Goal: Information Seeking & Learning: Learn about a topic

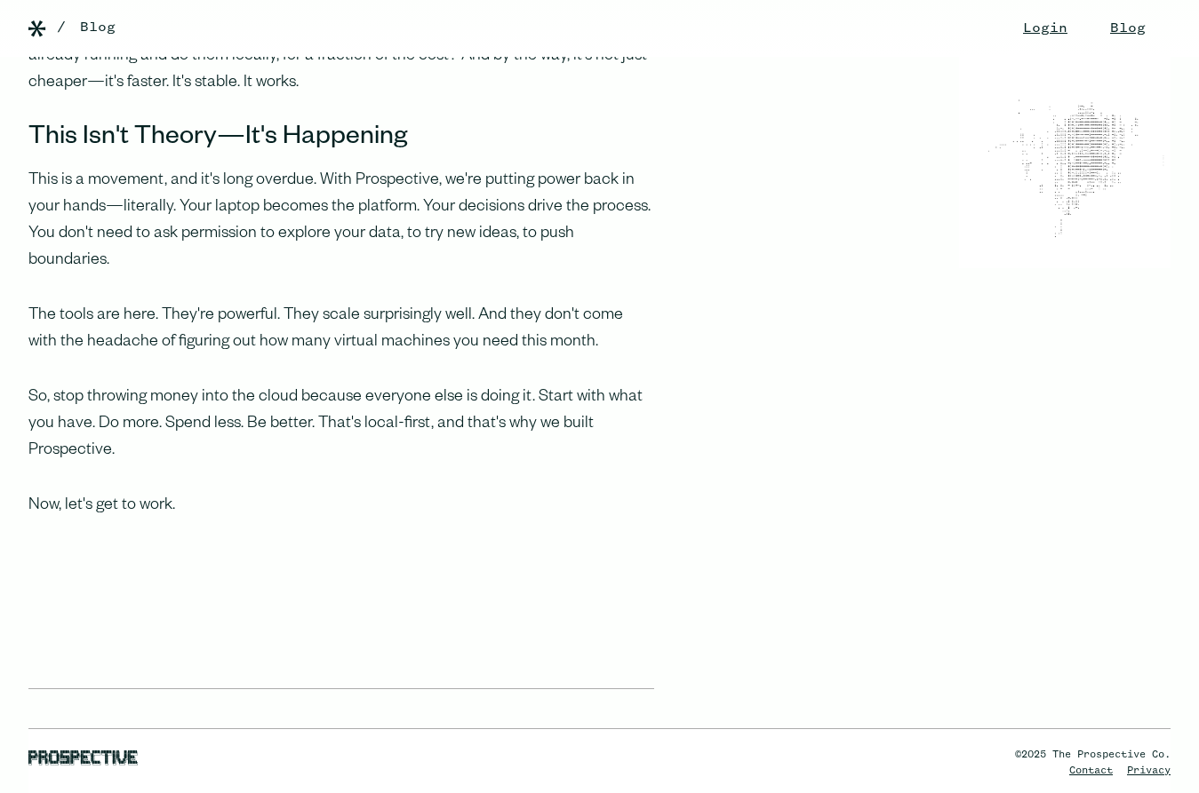
scroll to position [2074, 0]
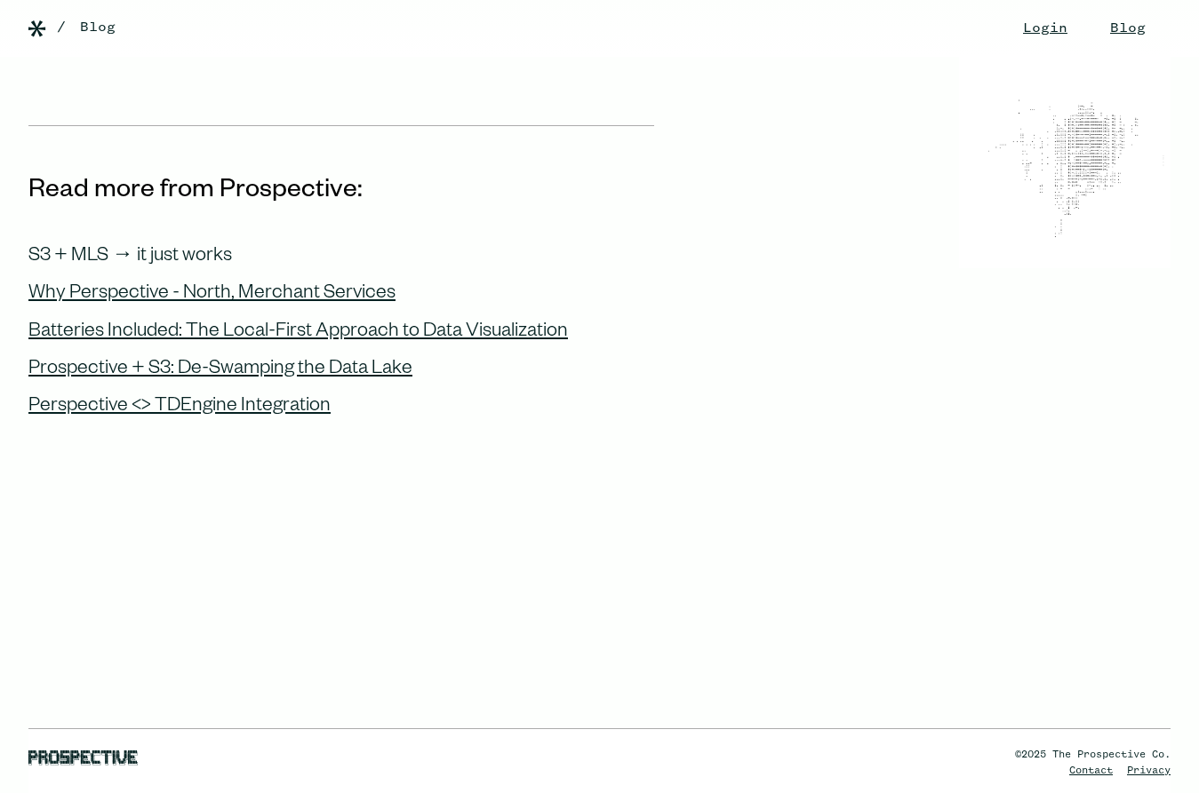
click at [205, 246] on div "S3 + MLS → it just works" at bounding box center [129, 257] width 203 height 23
click at [227, 322] on div "Batteries Included: The Local-First Approach to Data Visualization" at bounding box center [297, 333] width 539 height 23
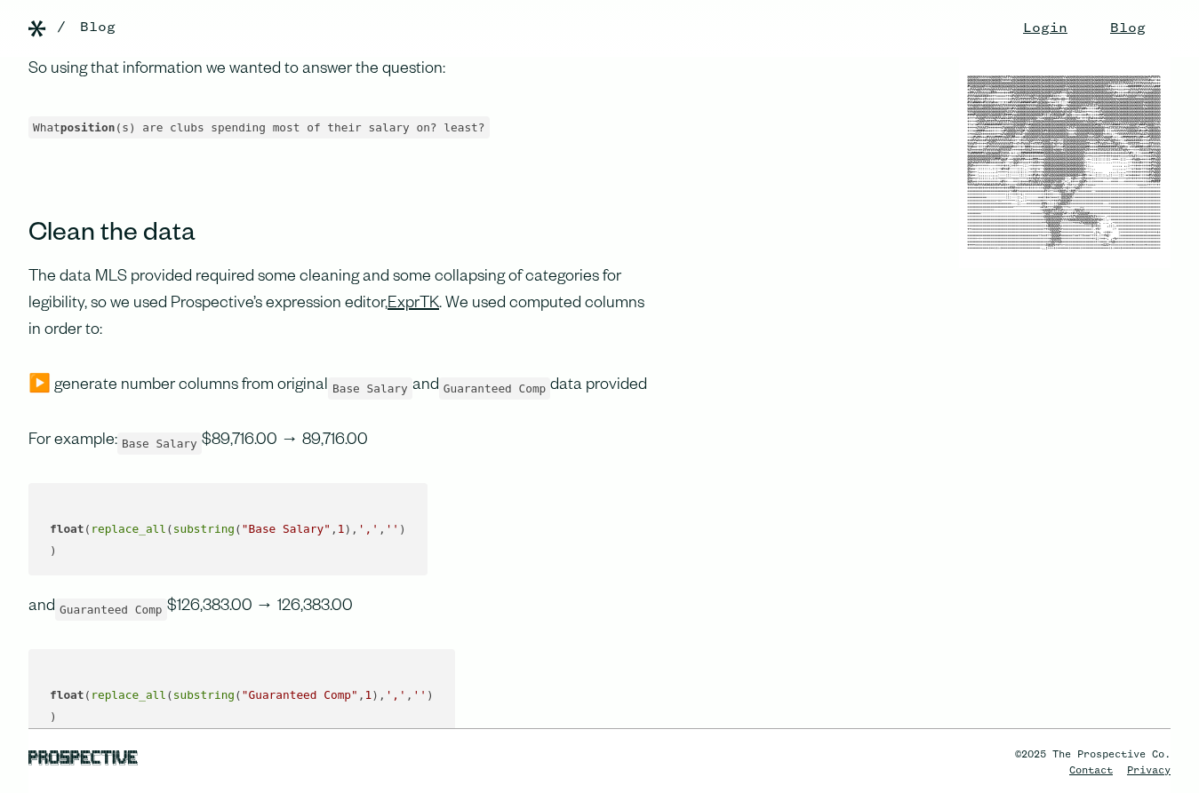
scroll to position [977, 0]
click at [37, 398] on p "▶️ generate number columns from original Base Salary and Guaranteed Comp data p…" at bounding box center [341, 384] width 626 height 27
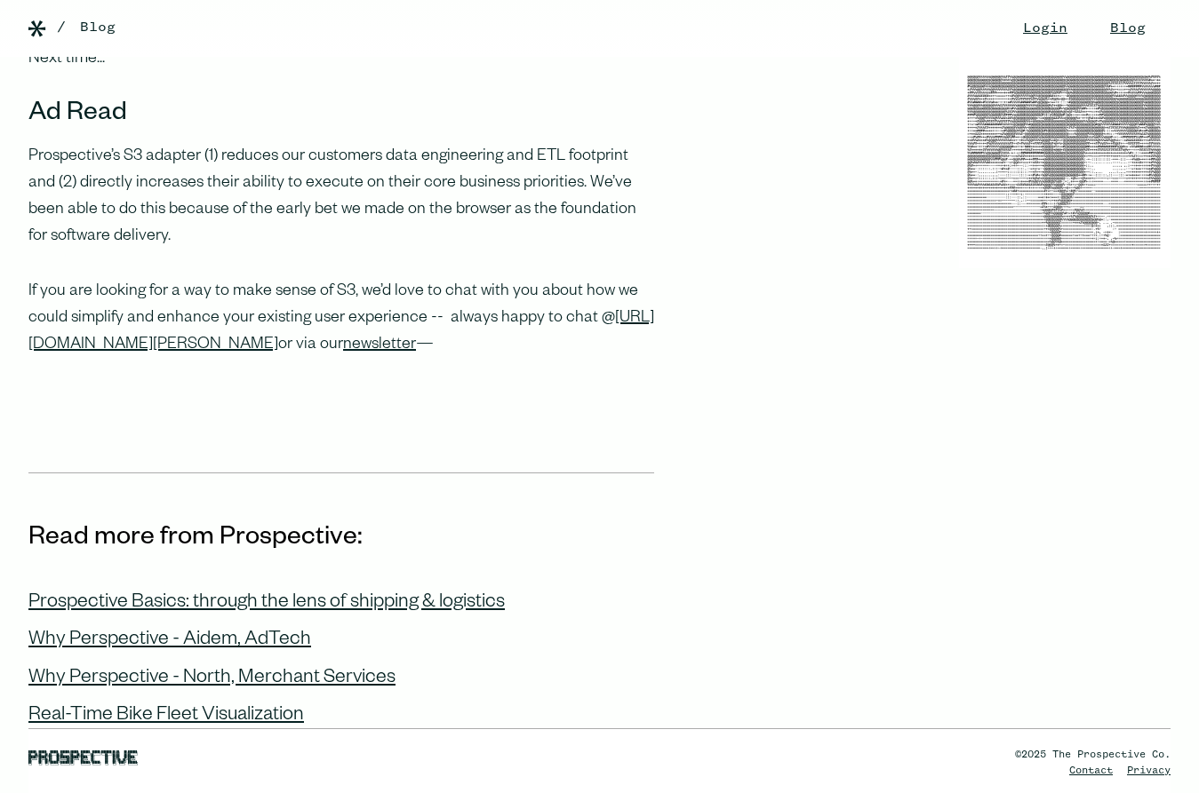
scroll to position [3021, 0]
